Goal: Navigation & Orientation: Find specific page/section

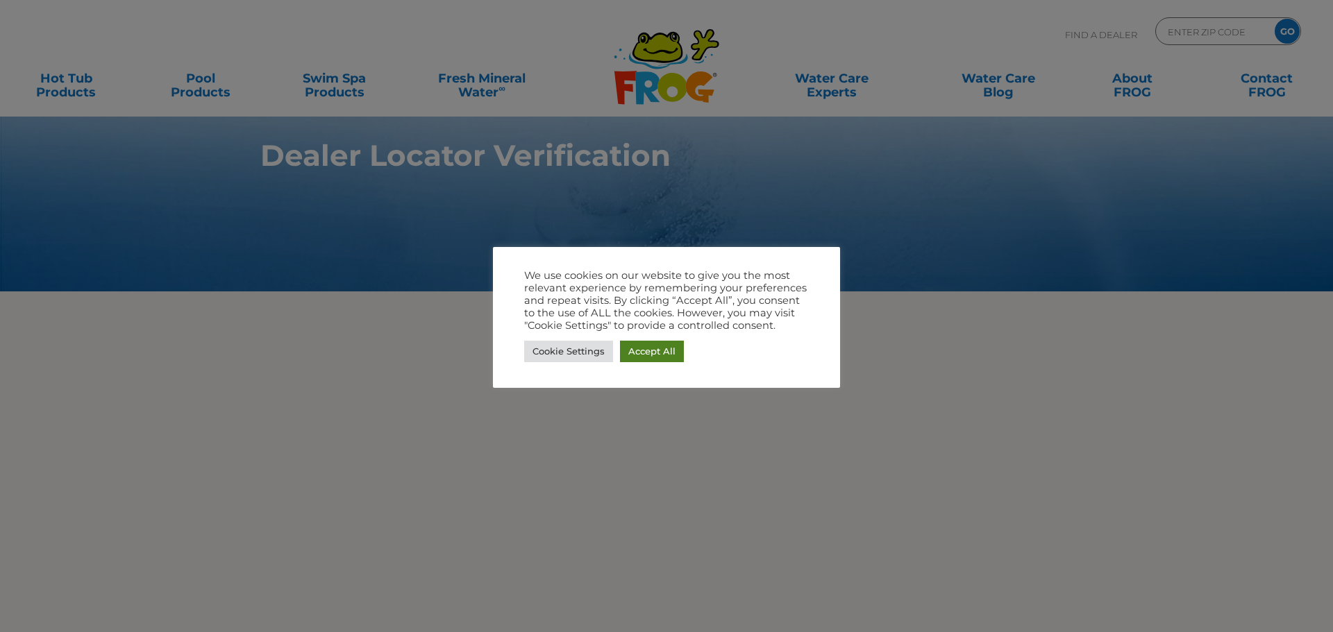
click at [650, 348] on link "Accept All" at bounding box center [652, 352] width 64 height 22
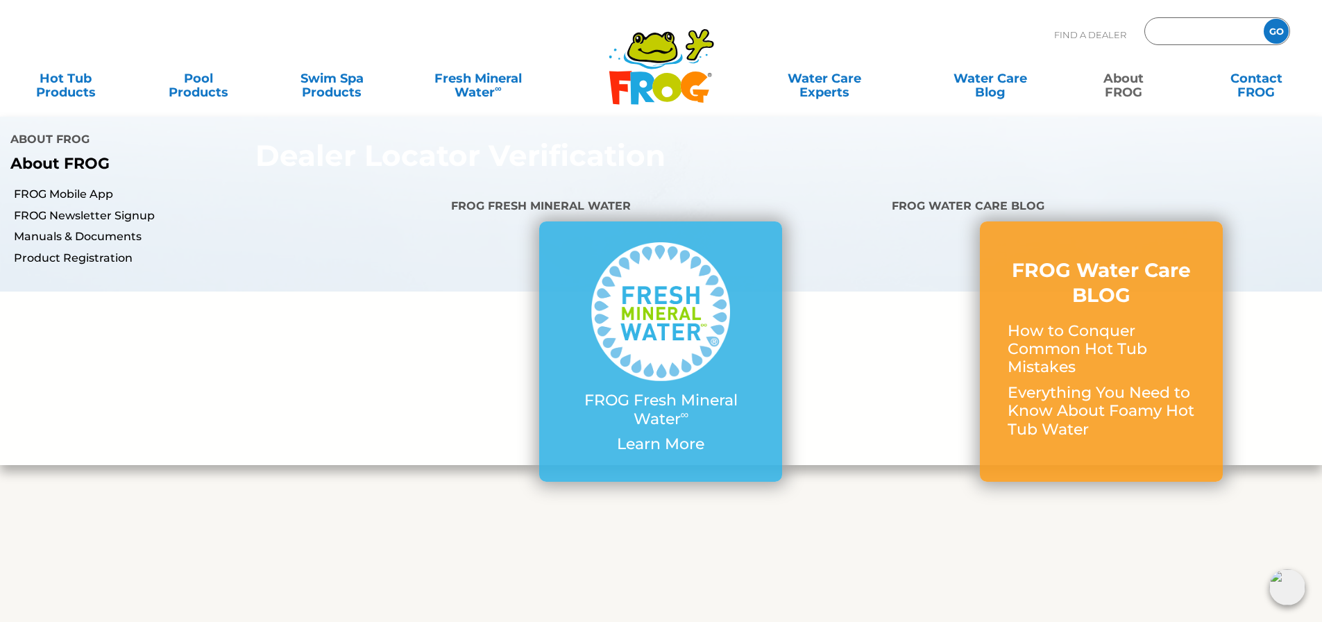
click at [1205, 34] on input "Zip Code Form" at bounding box center [1203, 32] width 94 height 20
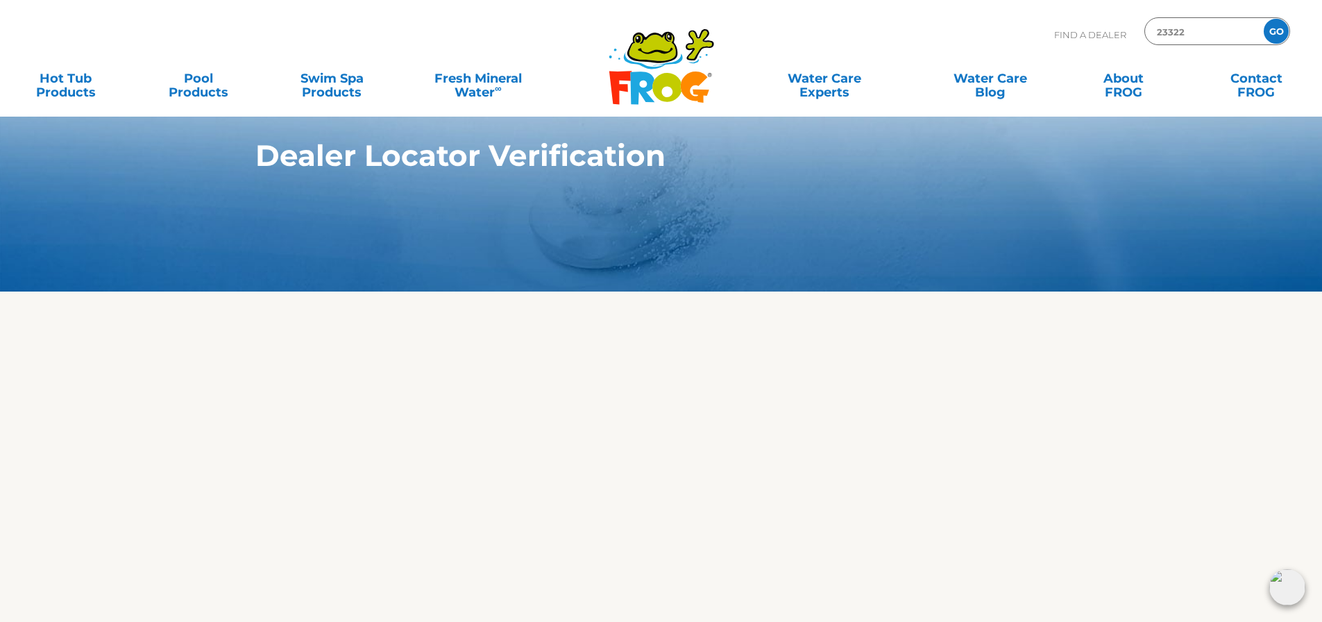
type input "23322"
click at [1264, 19] on input "GO" at bounding box center [1276, 31] width 25 height 25
click at [1274, 33] on input "GO" at bounding box center [1276, 31] width 25 height 25
click at [1275, 33] on input "GO" at bounding box center [1276, 31] width 25 height 25
click at [1278, 33] on input "GO" at bounding box center [1276, 31] width 25 height 25
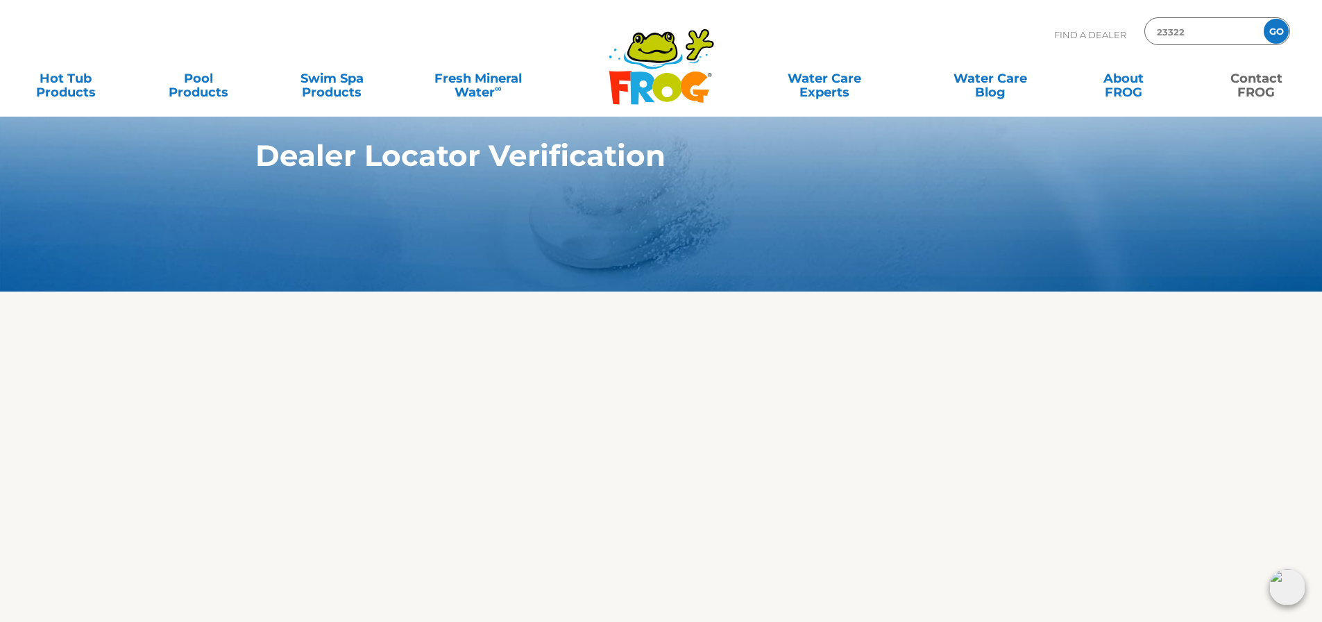
click at [1261, 90] on link "Contact FROG" at bounding box center [1256, 79] width 103 height 28
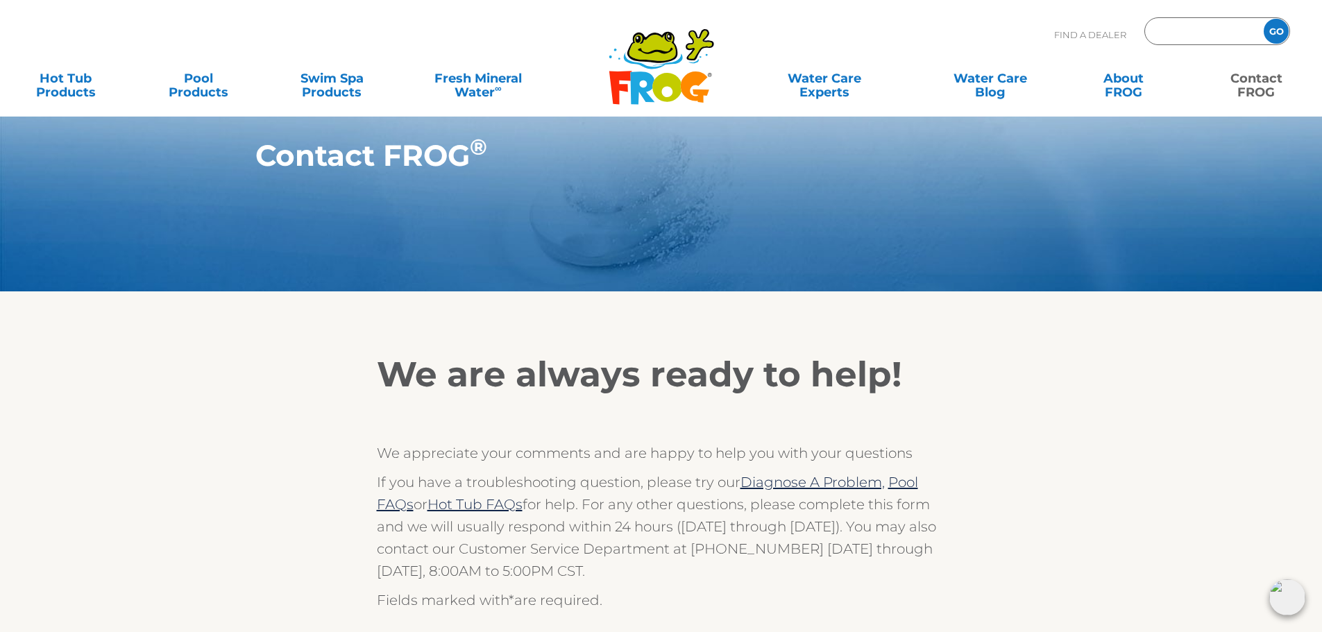
click at [1200, 32] on input "Zip Code Form" at bounding box center [1203, 32] width 94 height 20
type input "23322"
click at [1266, 35] on div "GO" at bounding box center [1276, 31] width 25 height 25
click at [1273, 32] on input "GO" at bounding box center [1276, 31] width 25 height 25
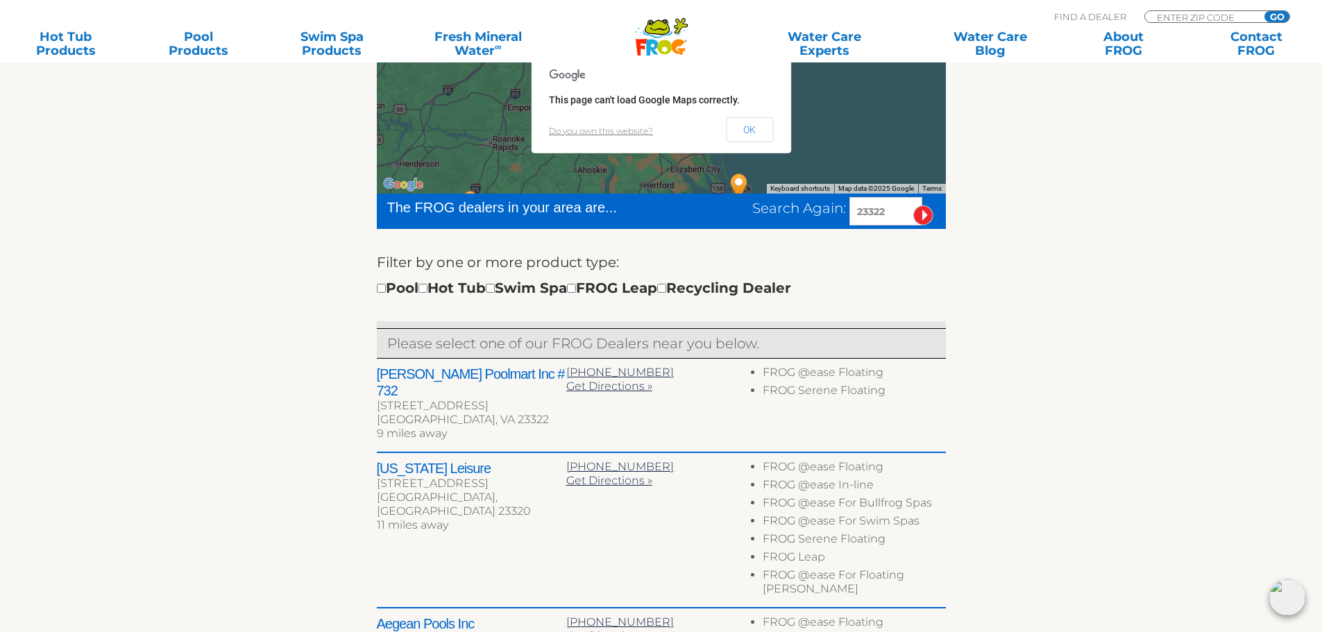
scroll to position [278, 0]
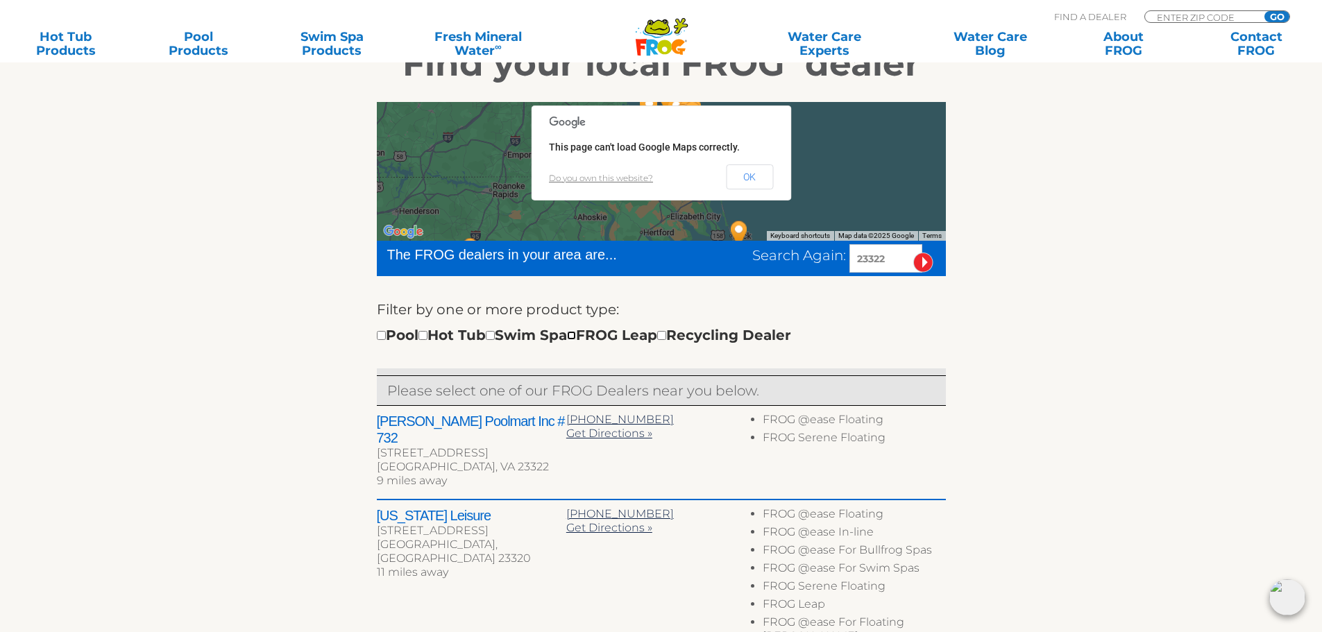
click at [576, 335] on input "checkbox" at bounding box center [571, 335] width 9 height 9
checkbox input "true"
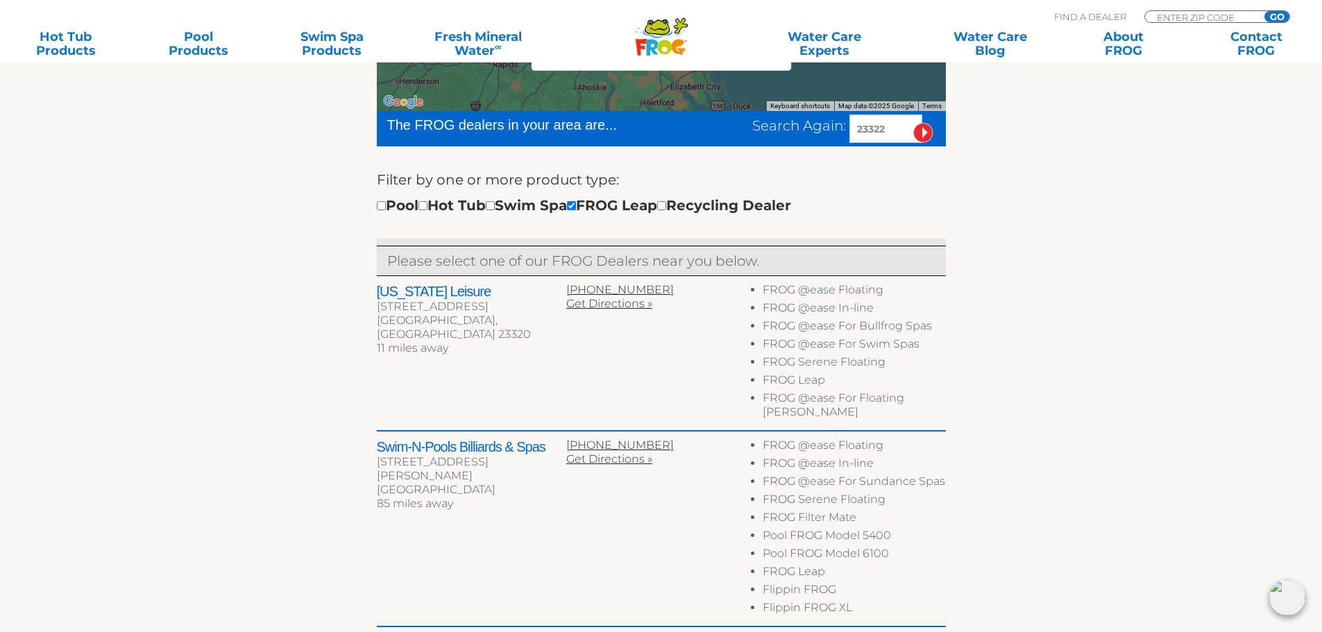
scroll to position [380, 0]
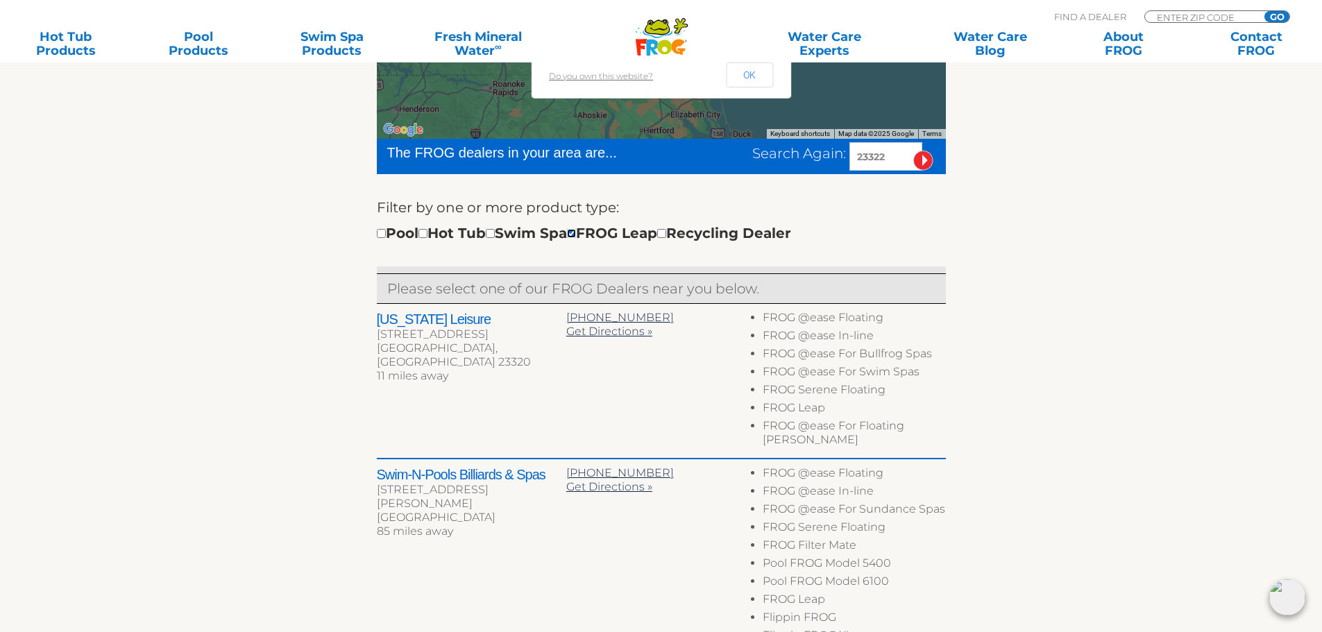
click at [576, 233] on input "checkbox" at bounding box center [571, 233] width 9 height 9
checkbox input "false"
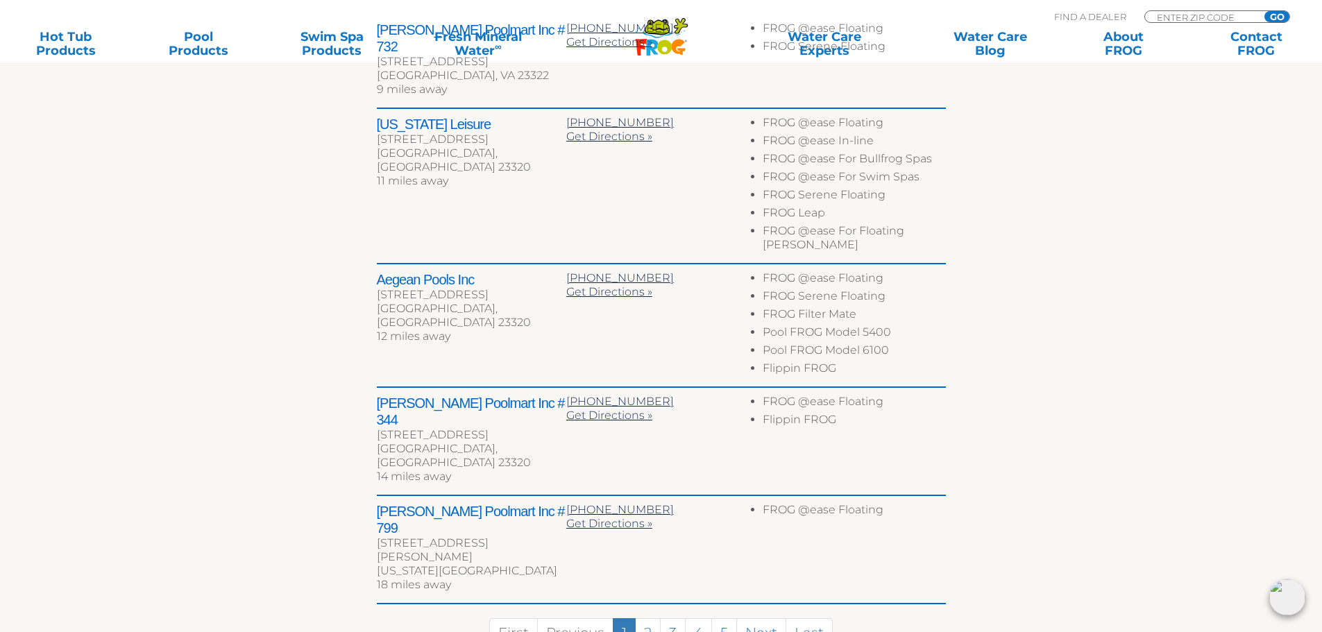
scroll to position [796, 0]
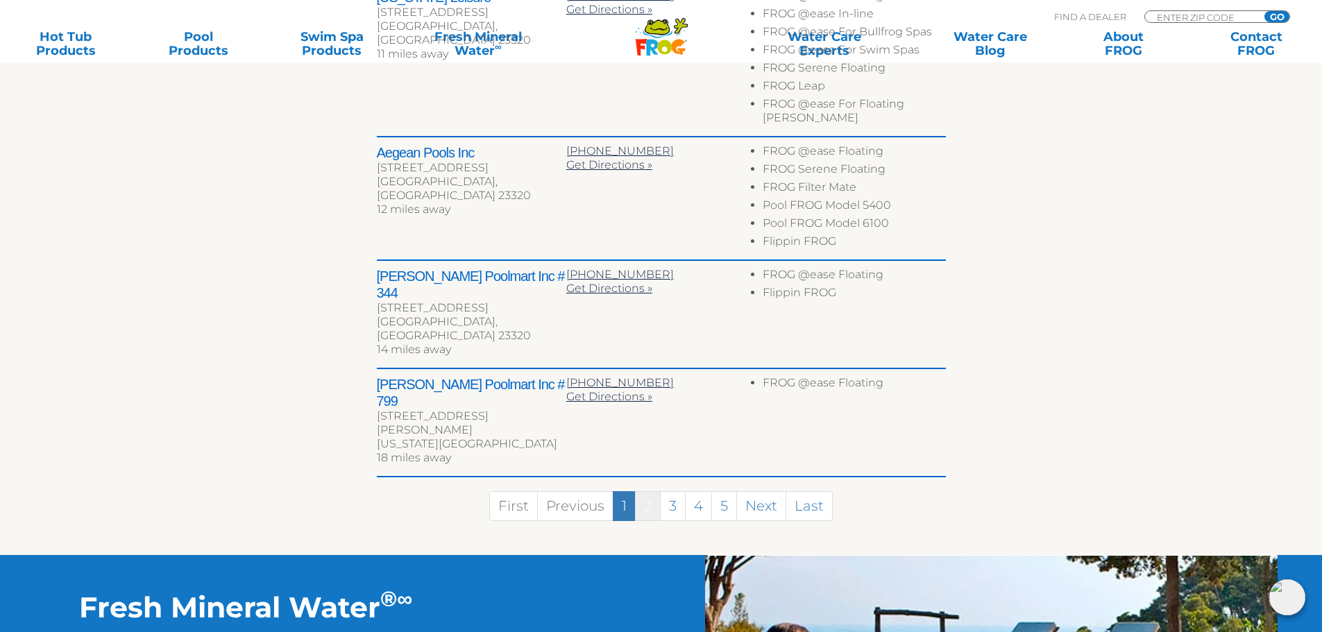
click at [644, 491] on link "2" at bounding box center [648, 506] width 26 height 30
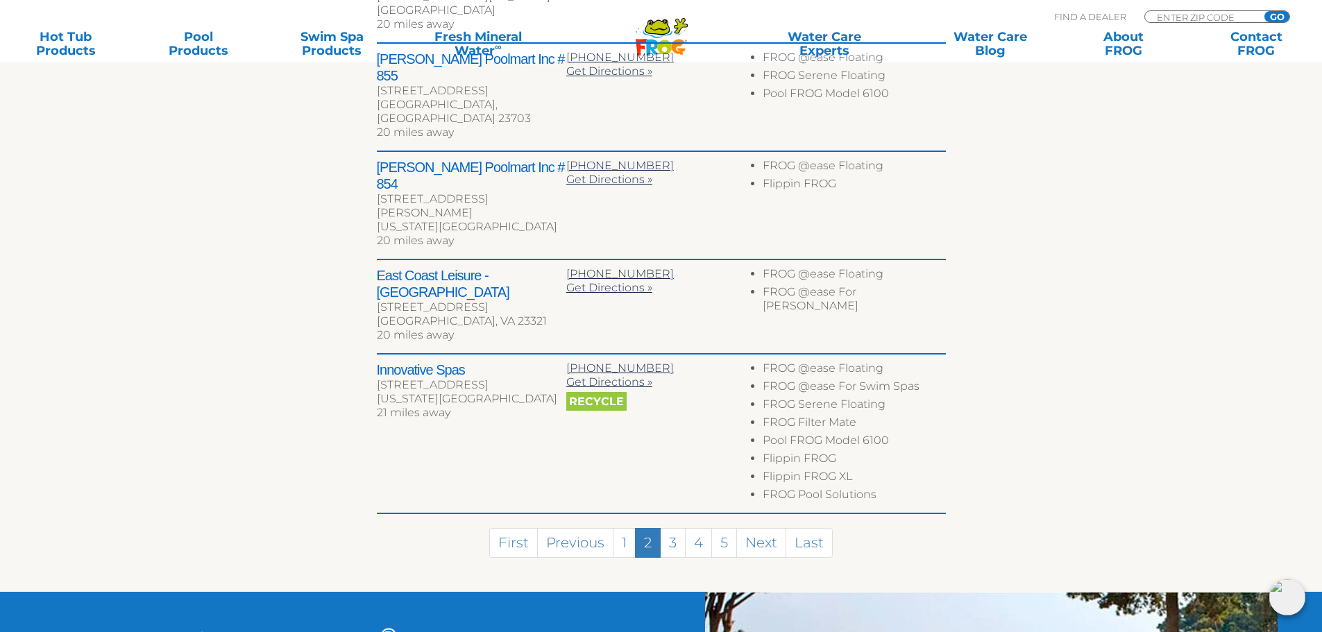
scroll to position [838, 0]
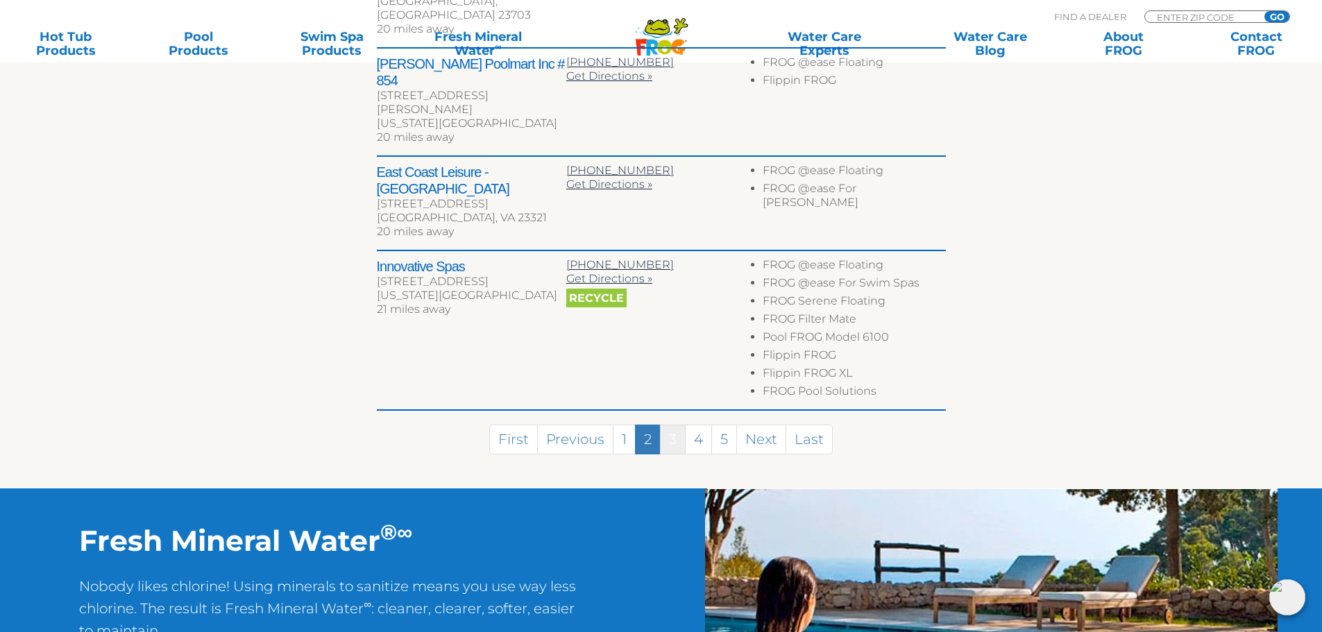
click at [670, 425] on link "3" at bounding box center [673, 440] width 26 height 30
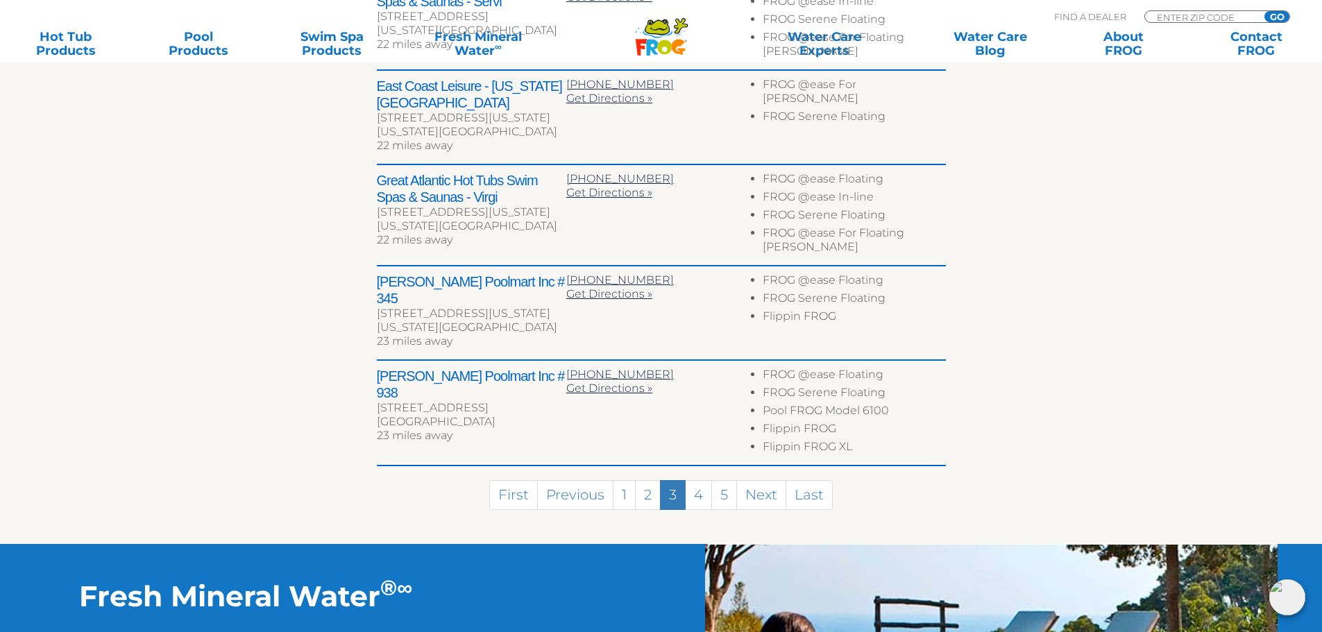
scroll to position [764, 0]
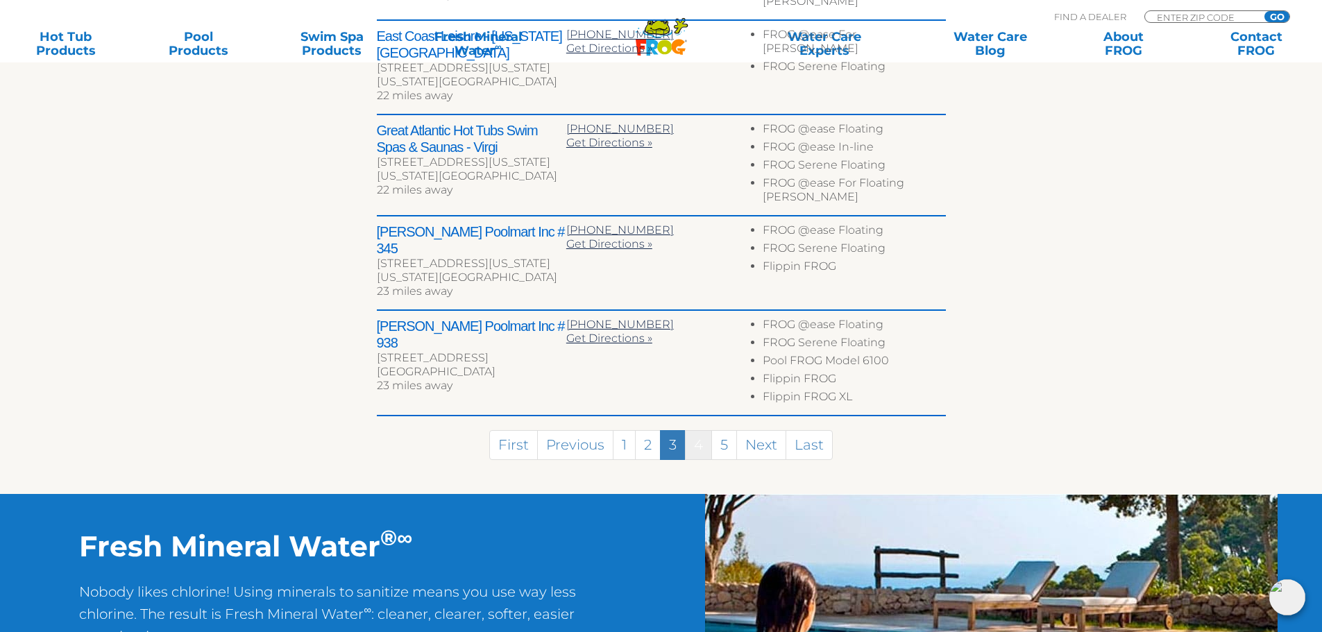
click at [707, 430] on link "4" at bounding box center [698, 445] width 27 height 30
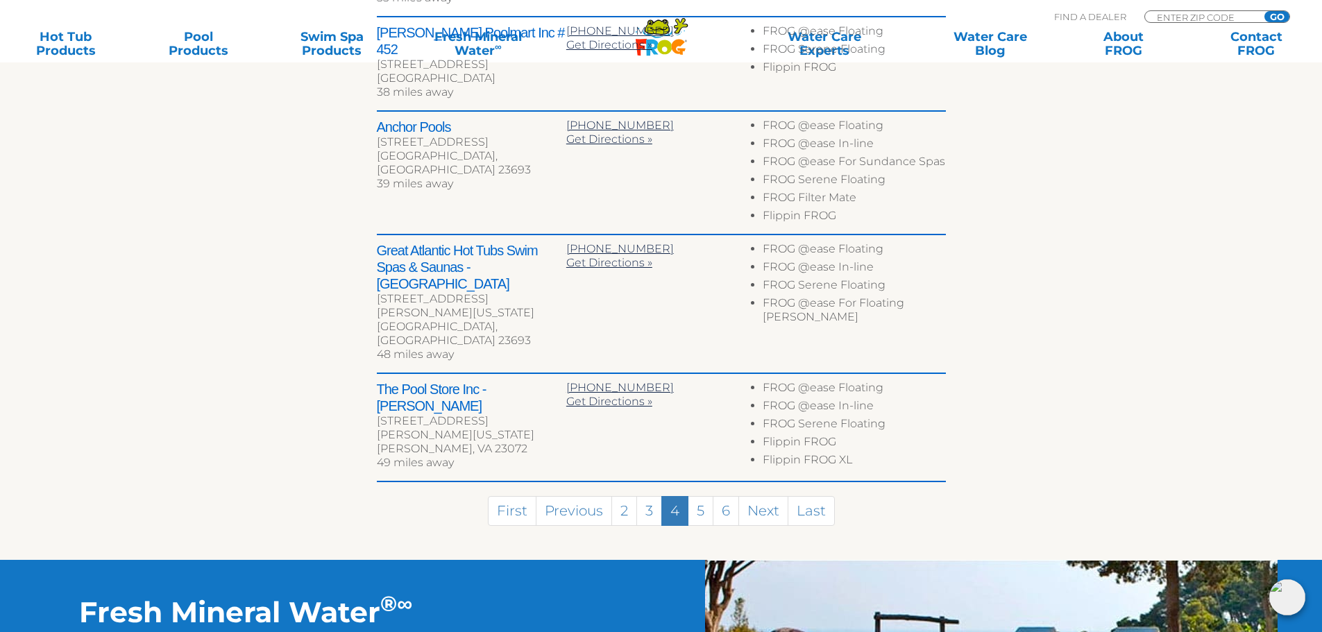
scroll to position [807, 0]
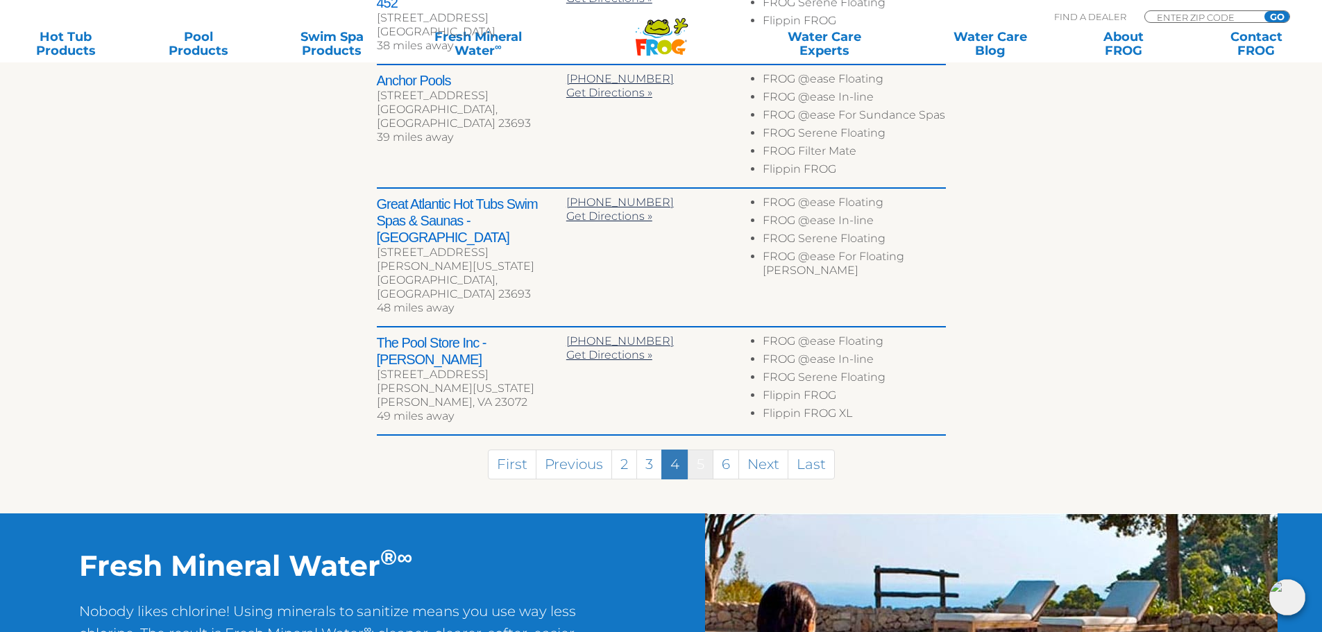
click at [697, 450] on link "5" at bounding box center [701, 465] width 26 height 30
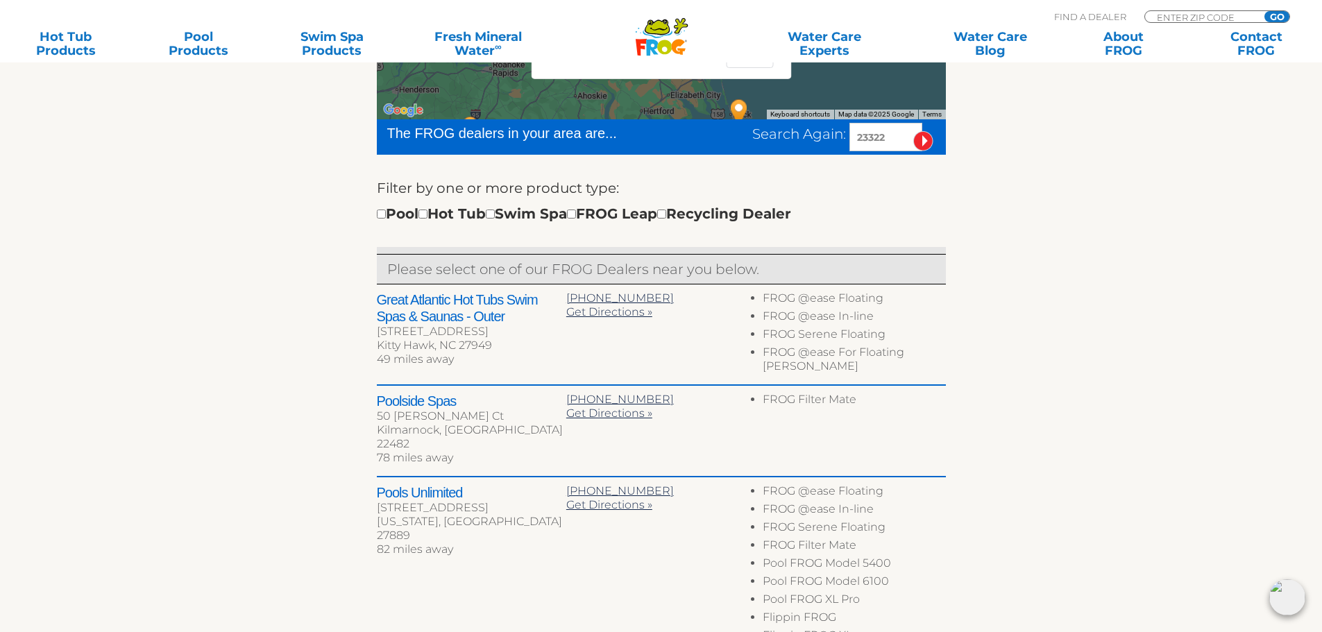
scroll to position [221, 0]
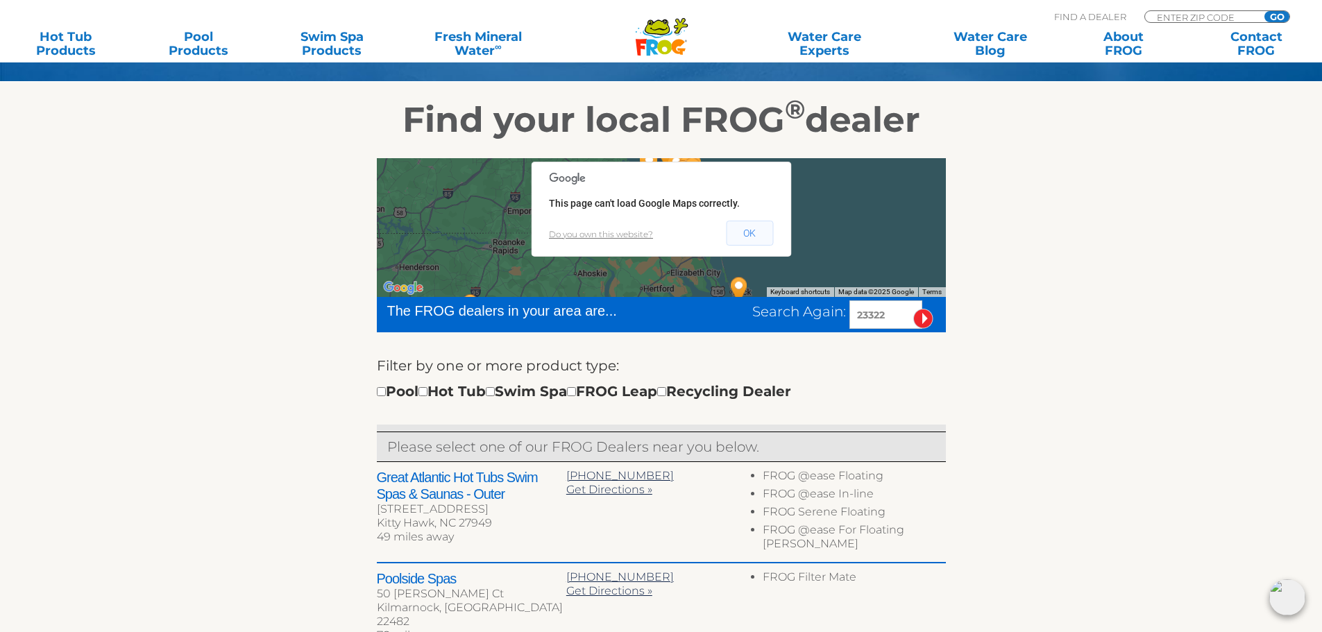
click at [750, 237] on button "OK" at bounding box center [749, 233] width 47 height 25
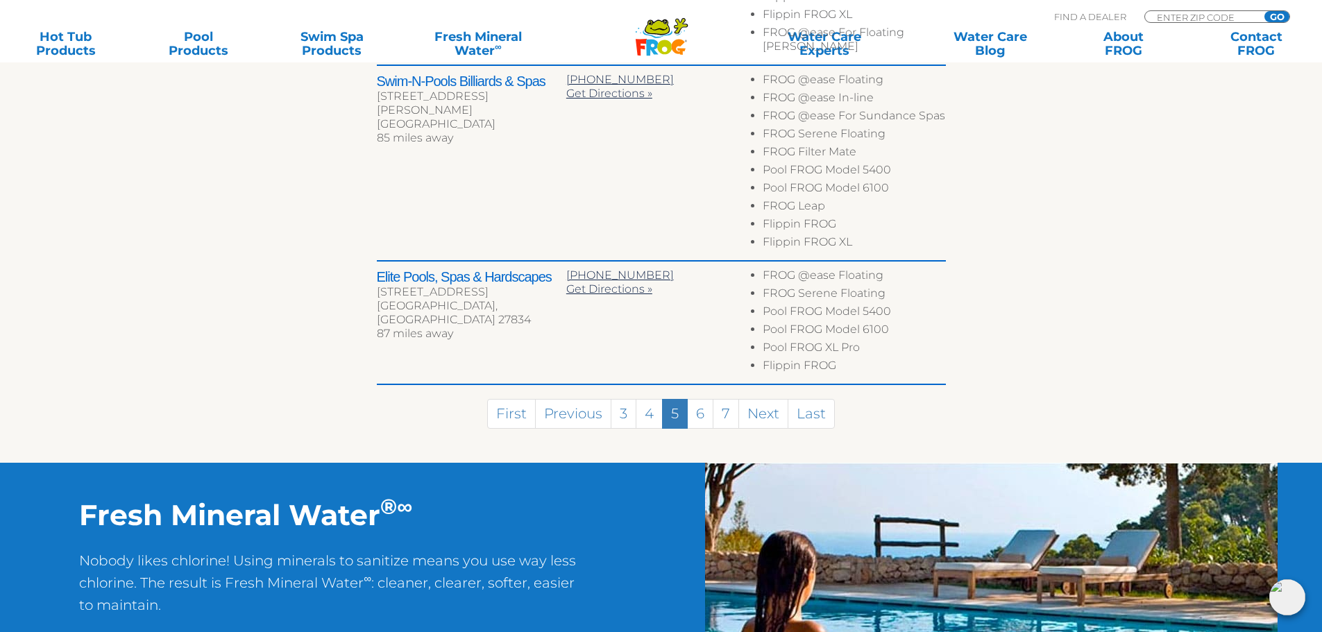
scroll to position [1054, 0]
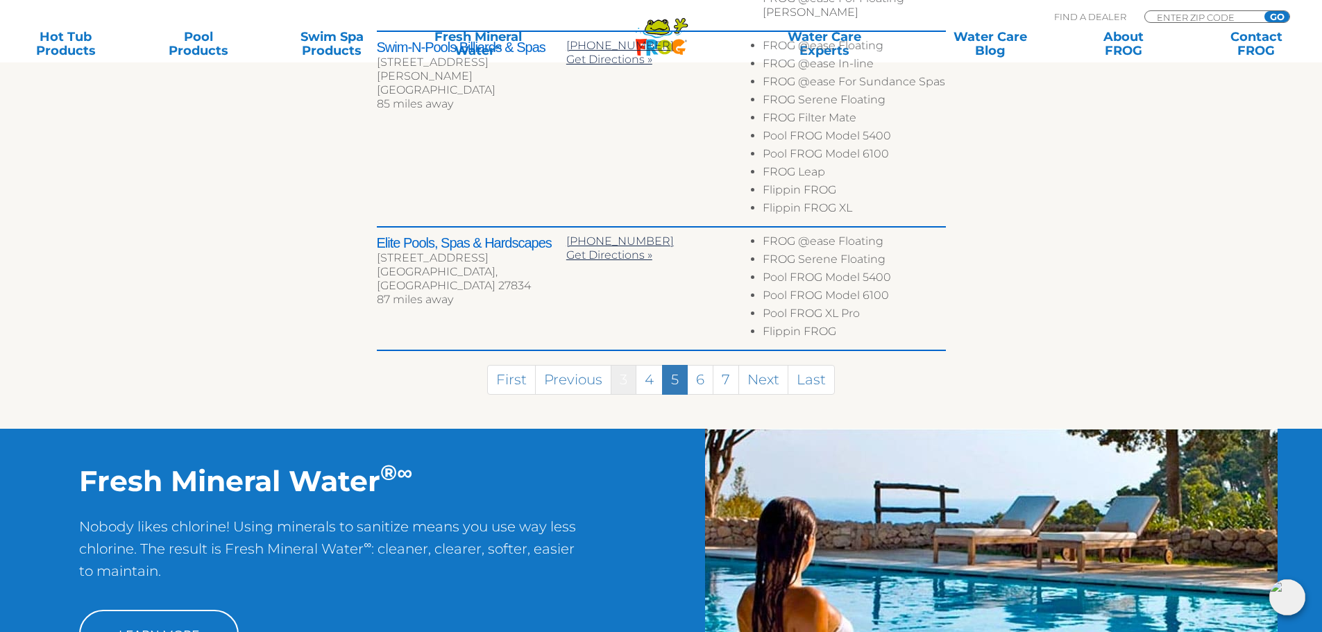
click at [625, 365] on link "3" at bounding box center [624, 380] width 26 height 30
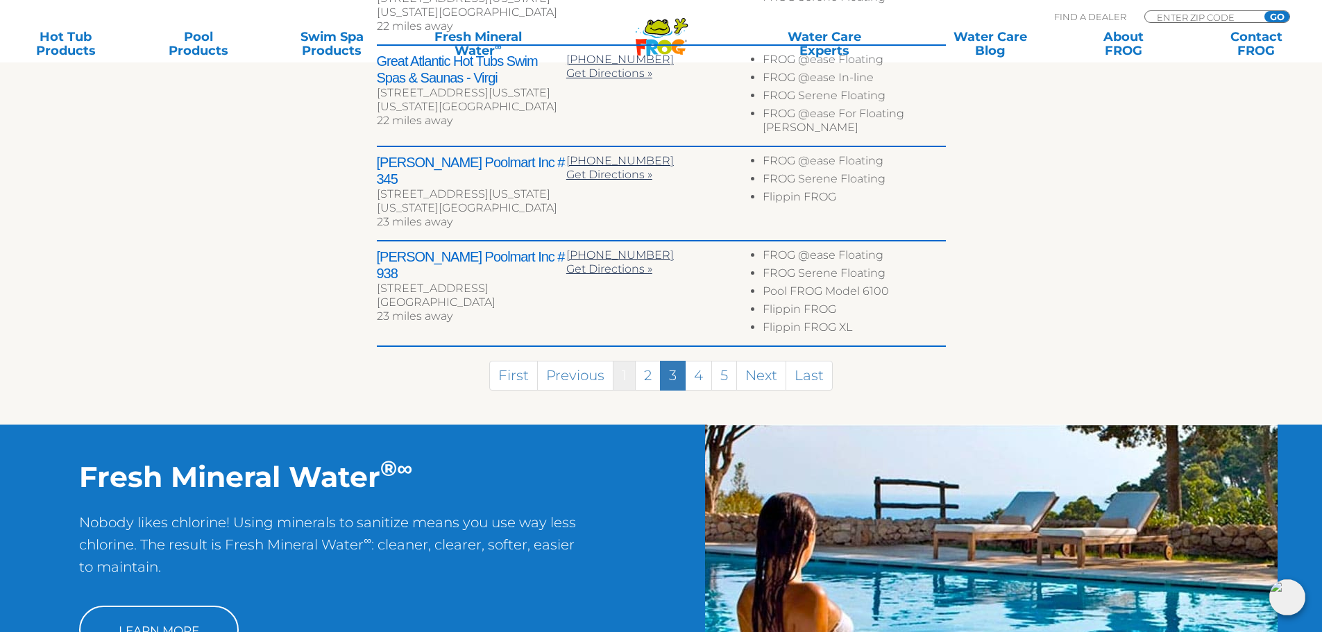
click at [620, 361] on link "1" at bounding box center [624, 376] width 23 height 30
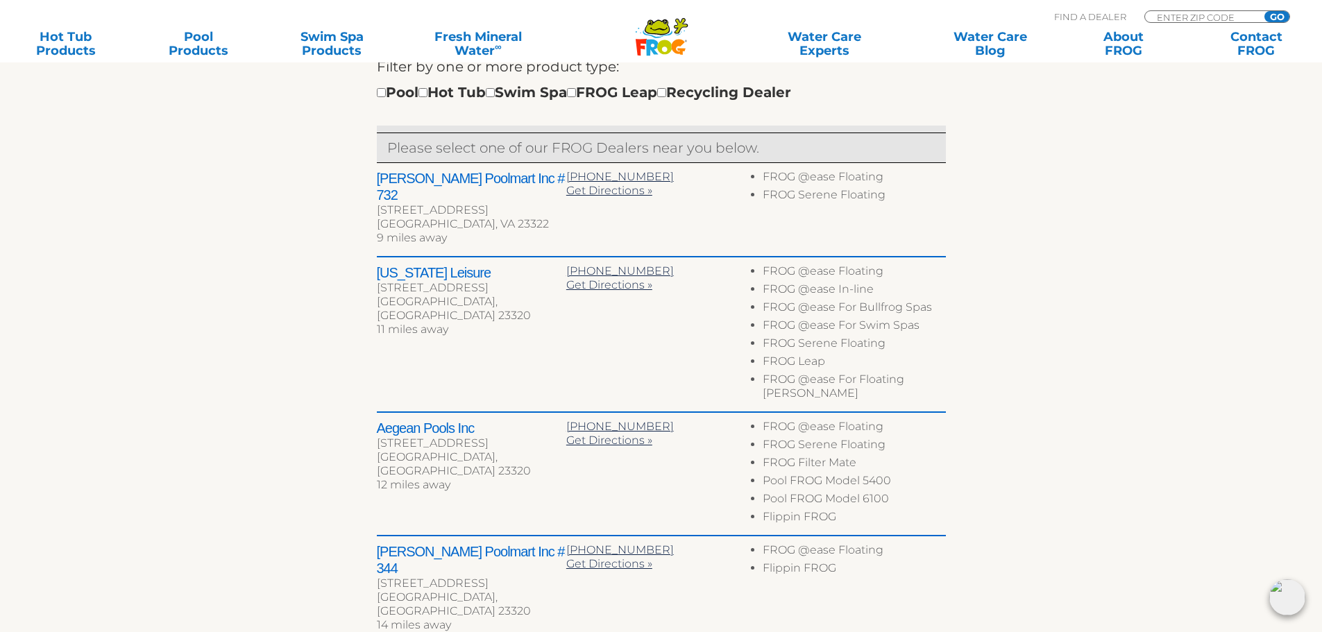
scroll to position [380, 0]
